Goal: Task Accomplishment & Management: Use online tool/utility

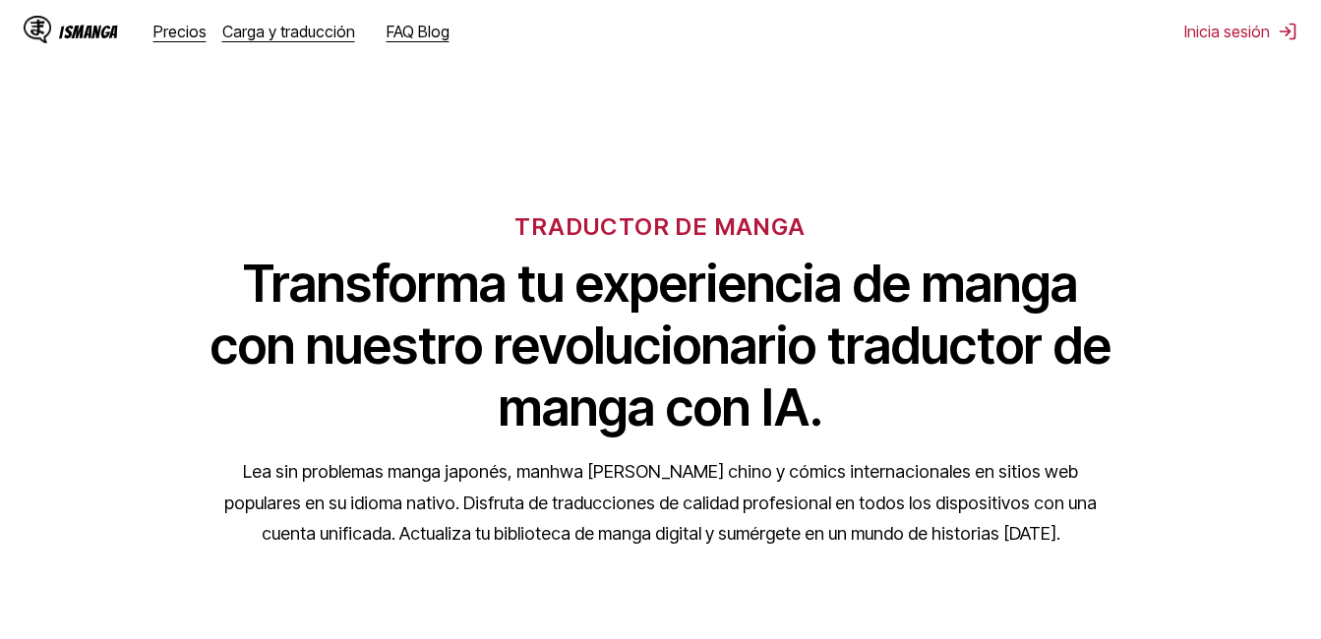
click at [693, 221] on h6 "TRADUCTOR DE MANGA" at bounding box center [659, 226] width 291 height 29
click at [548, 384] on h1 "Transforma tu experiencia de manga con nuestro revolucionario traductor de mang…" at bounding box center [661, 346] width 905 height 186
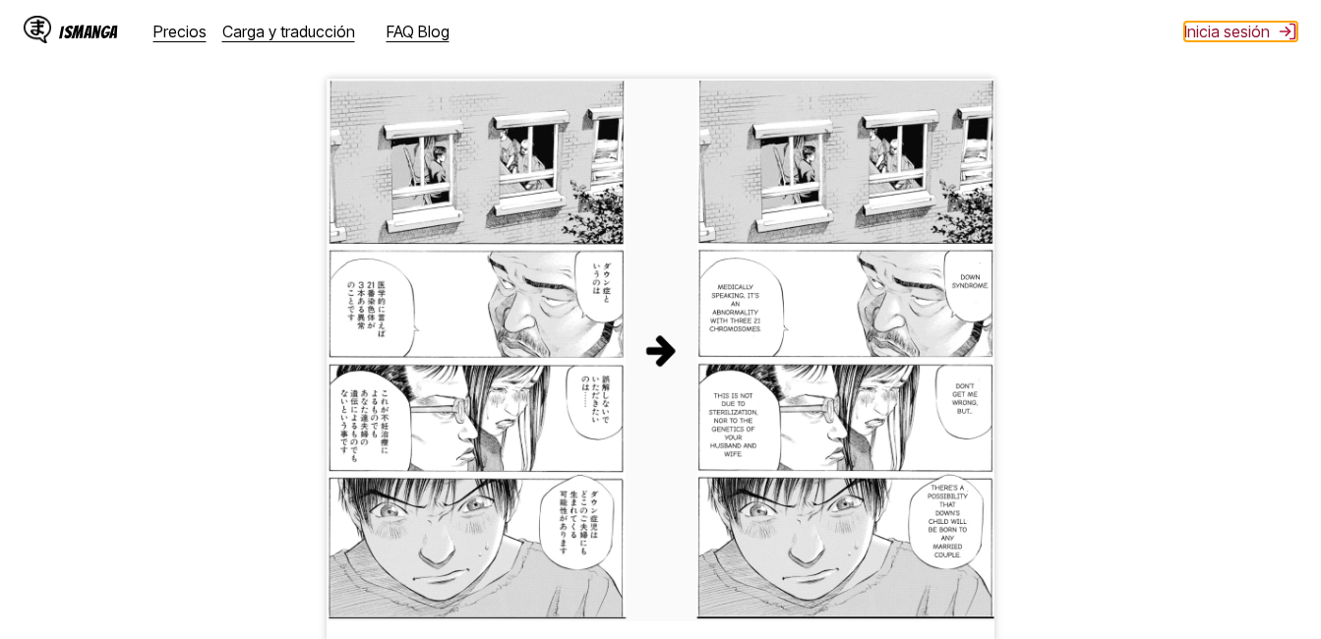
click at [1250, 23] on font "Inicia sesión" at bounding box center [1227, 32] width 86 height 20
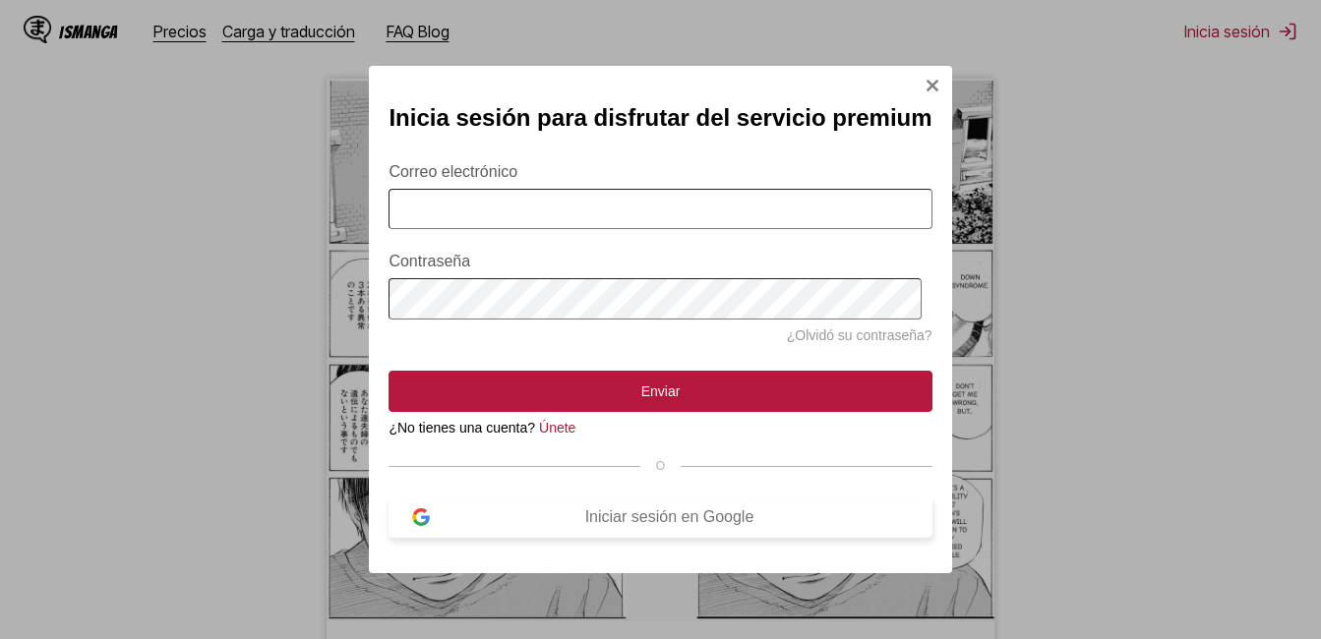
click at [637, 526] on div "Iniciar sesión en Google" at bounding box center [669, 517] width 478 height 18
